Goal: Information Seeking & Learning: Learn about a topic

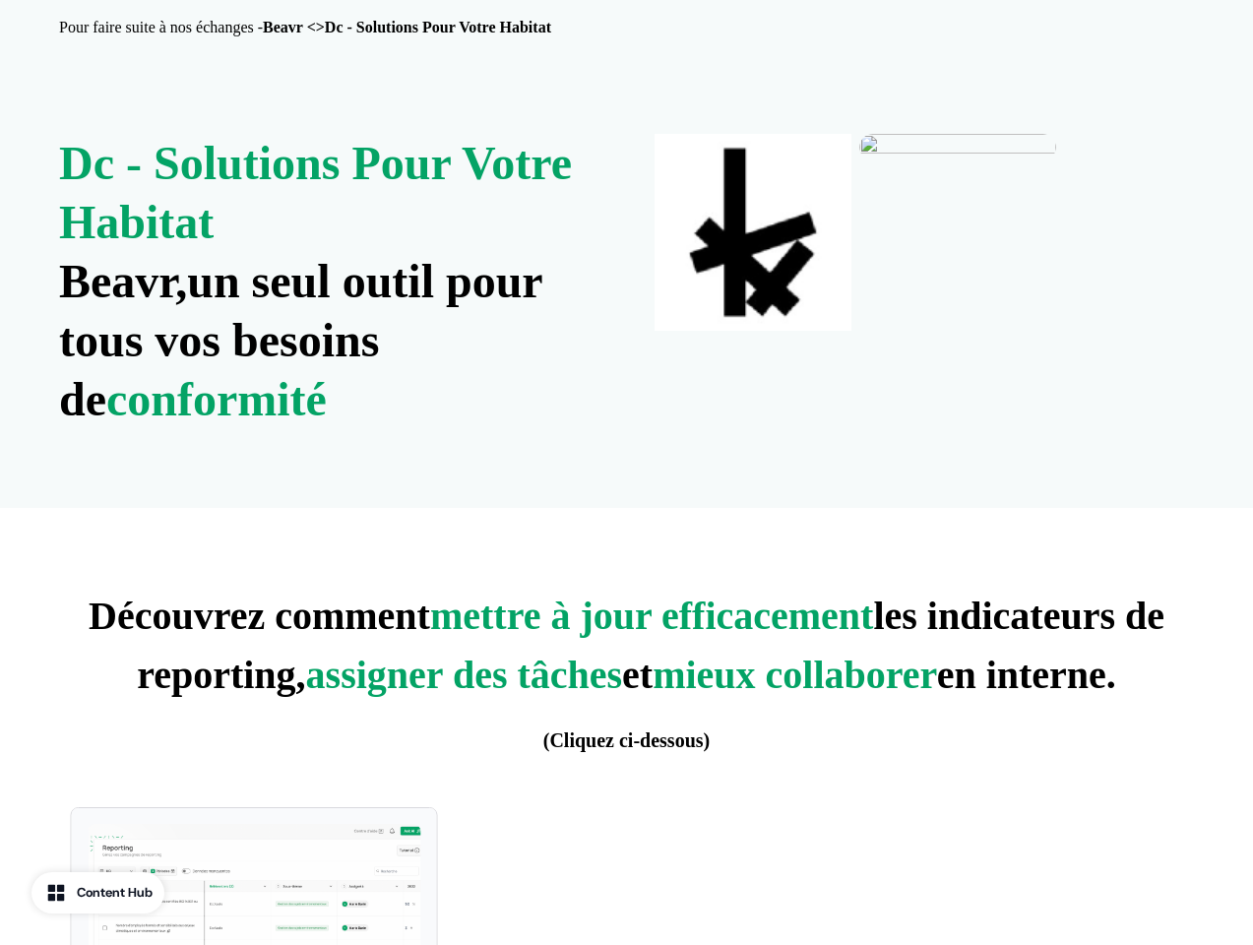
click at [626, 28] on div "Pour faire suite à nos échanges - Beavr <>Dc - Solutions Pour Votre Habitat" at bounding box center [626, 27] width 1253 height 55
click at [339, 28] on strong "Beavr <>Dc - Solutions Pour Votre Habitat" at bounding box center [407, 27] width 288 height 17
click at [626, 282] on div "Dc - Solutions Pour Votre Habitat Beavr, un seul outil pour tous vos besoins de…" at bounding box center [626, 281] width 1253 height 453
click at [329, 282] on strong "un seul outil pour tous vos besoins de conformité" at bounding box center [300, 340] width 483 height 170
click at [924, 160] on img at bounding box center [957, 147] width 197 height 27
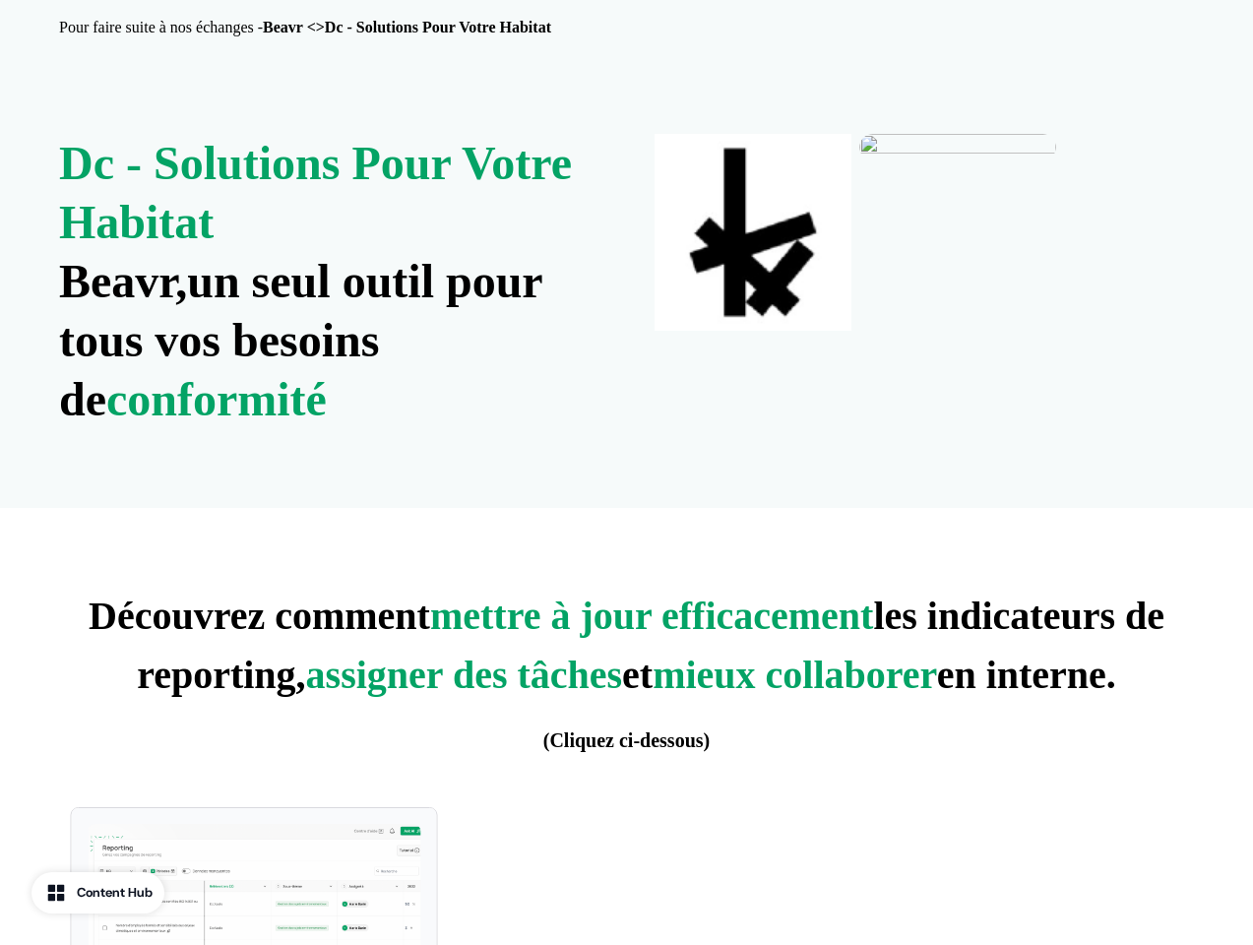
click at [626, 726] on p "Découvrez comment mettre à jour efficacement les indicateurs de reporting, assi…" at bounding box center [626, 675] width 1135 height 177
click at [626, 870] on div "Collectez vos données simplement en collaborant avec vos équipes" at bounding box center [618, 945] width 1151 height 301
click at [254, 876] on img at bounding box center [255, 918] width 334 height 188
